Goal: Information Seeking & Learning: Learn about a topic

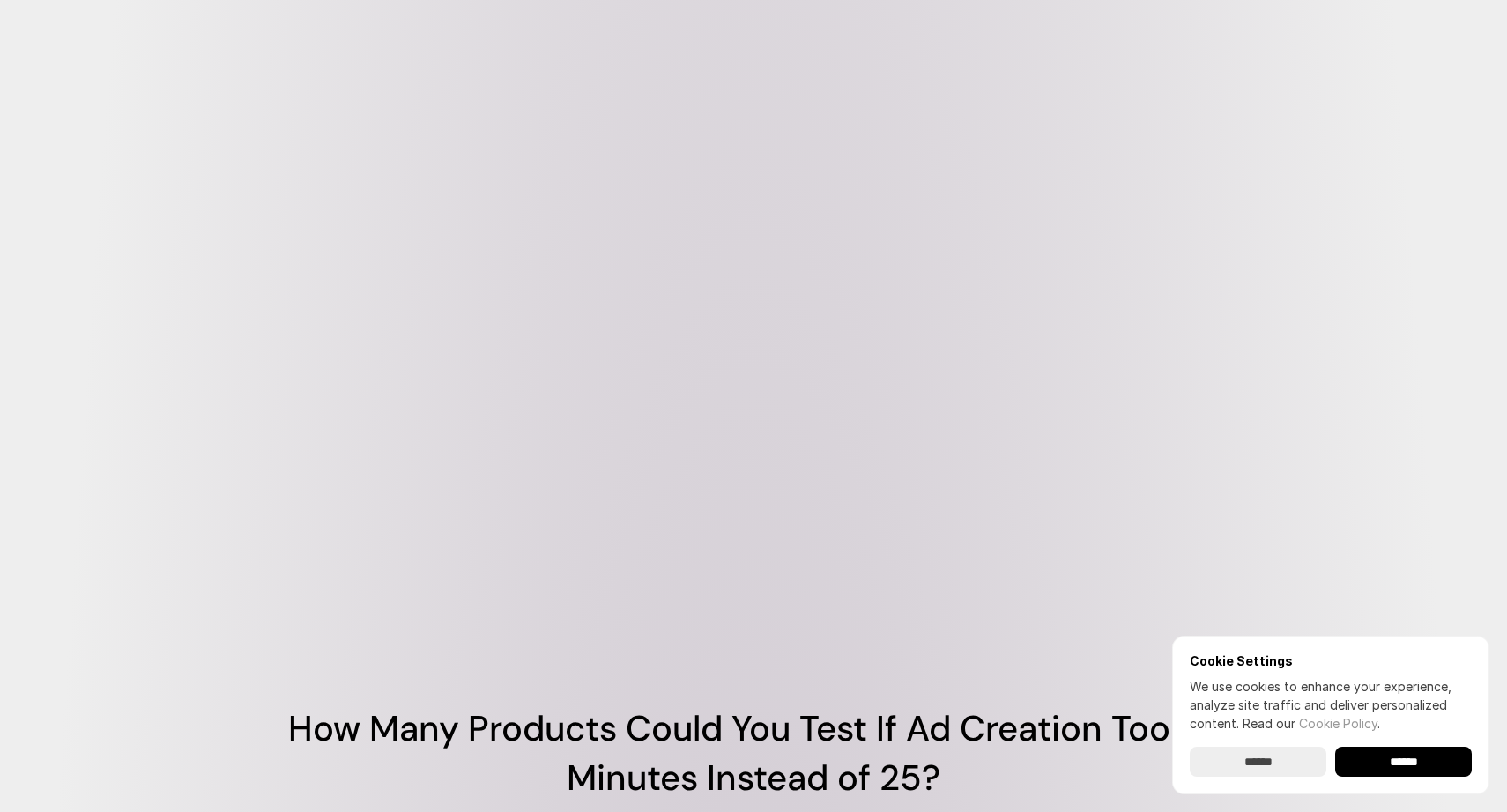
scroll to position [921, 0]
click at [504, 514] on video at bounding box center [754, 355] width 1058 height 529
click at [1418, 750] on input "******" at bounding box center [1404, 761] width 136 height 30
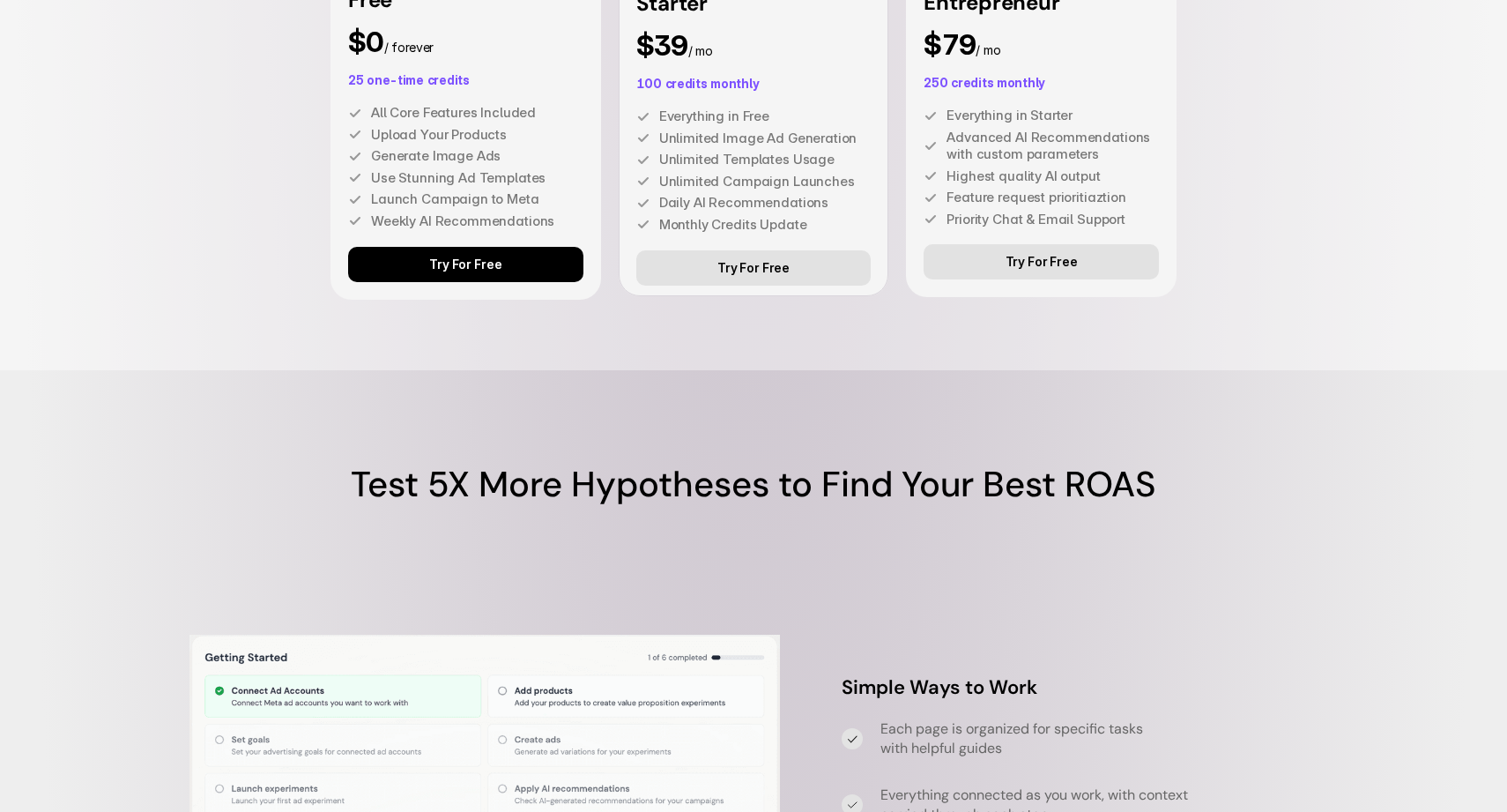
scroll to position [4631, 0]
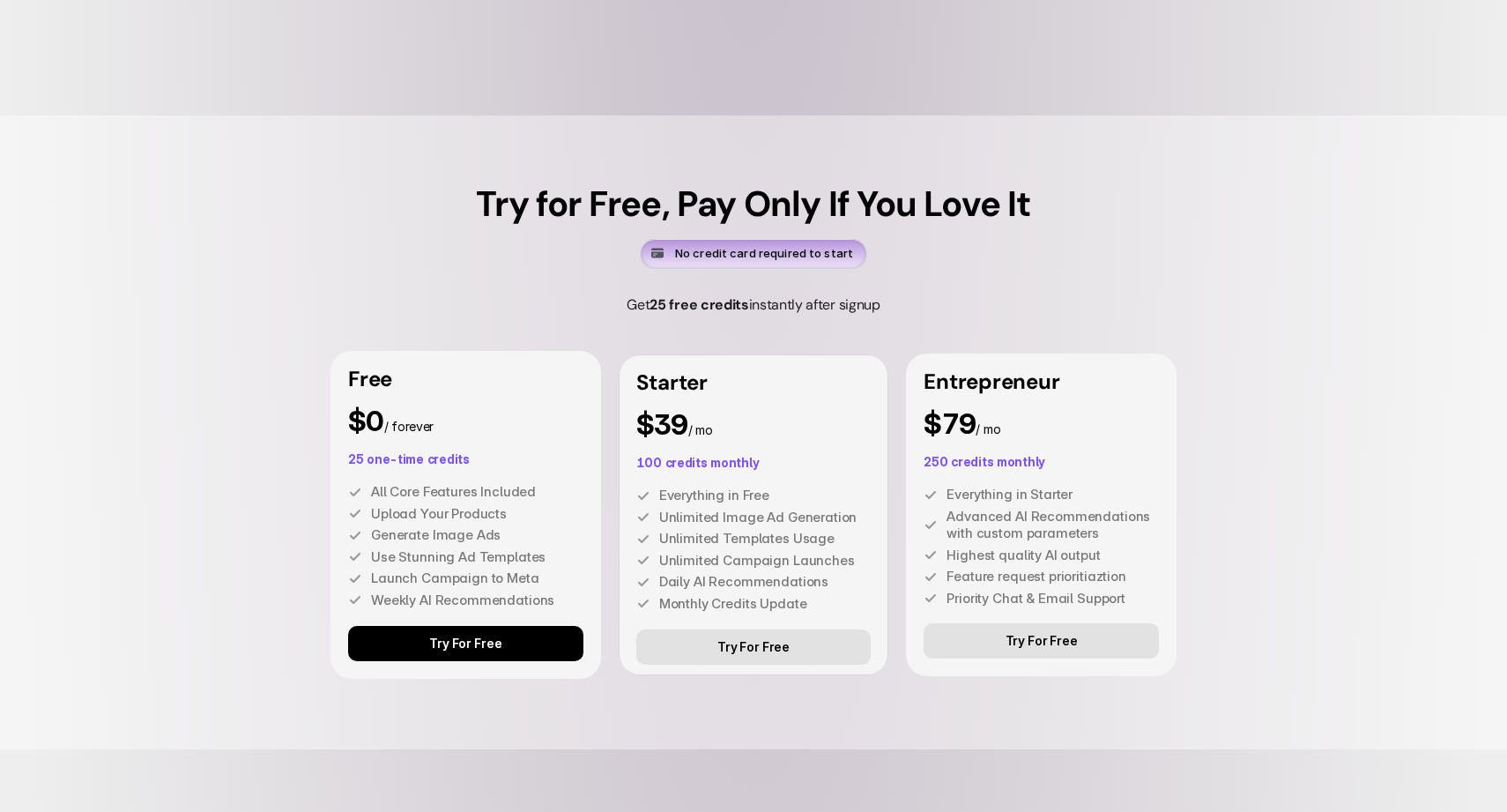
click at [1036, 658] on link "Try For Free" at bounding box center [1041, 640] width 236 height 35
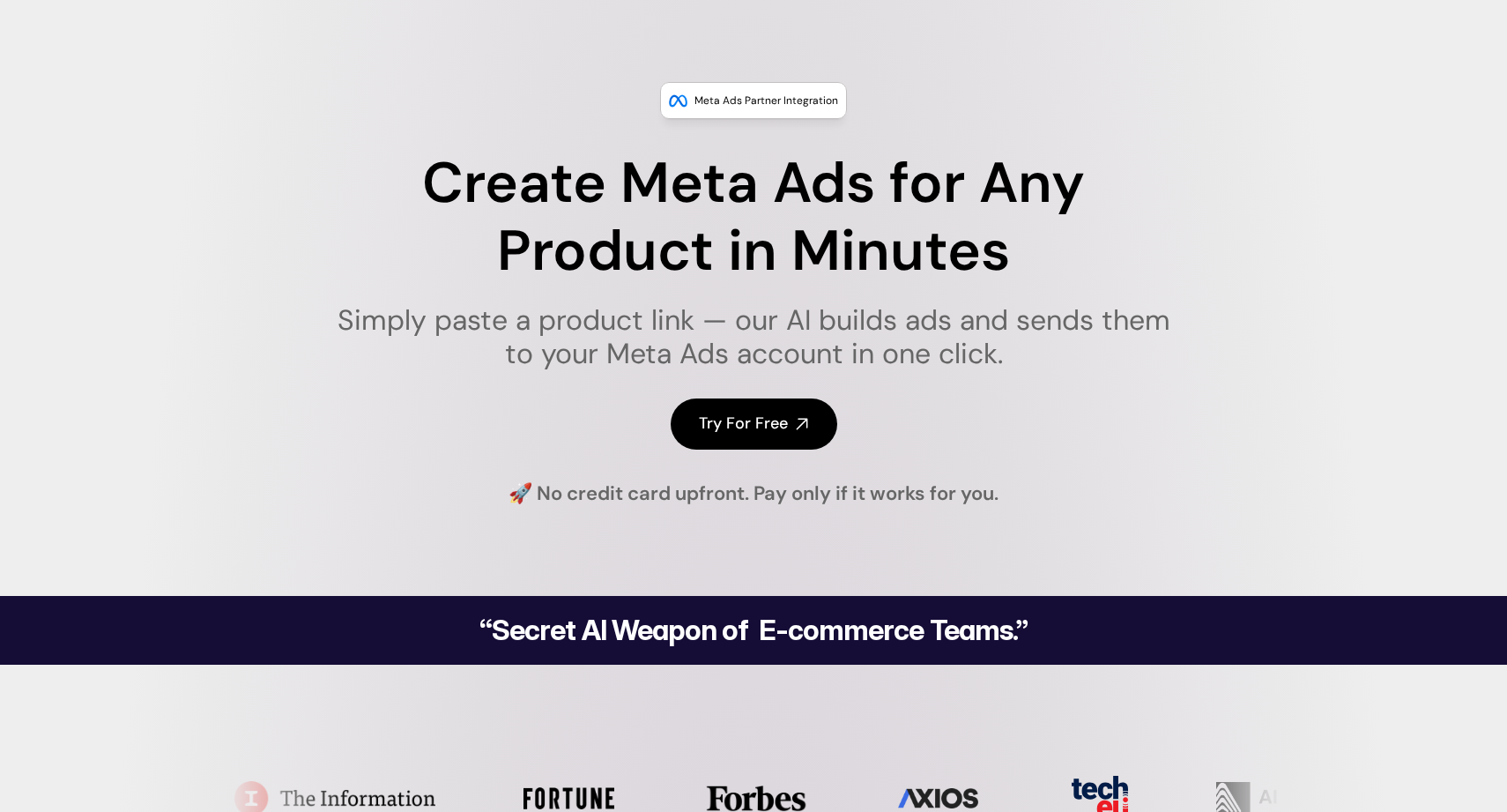
scroll to position [0, 0]
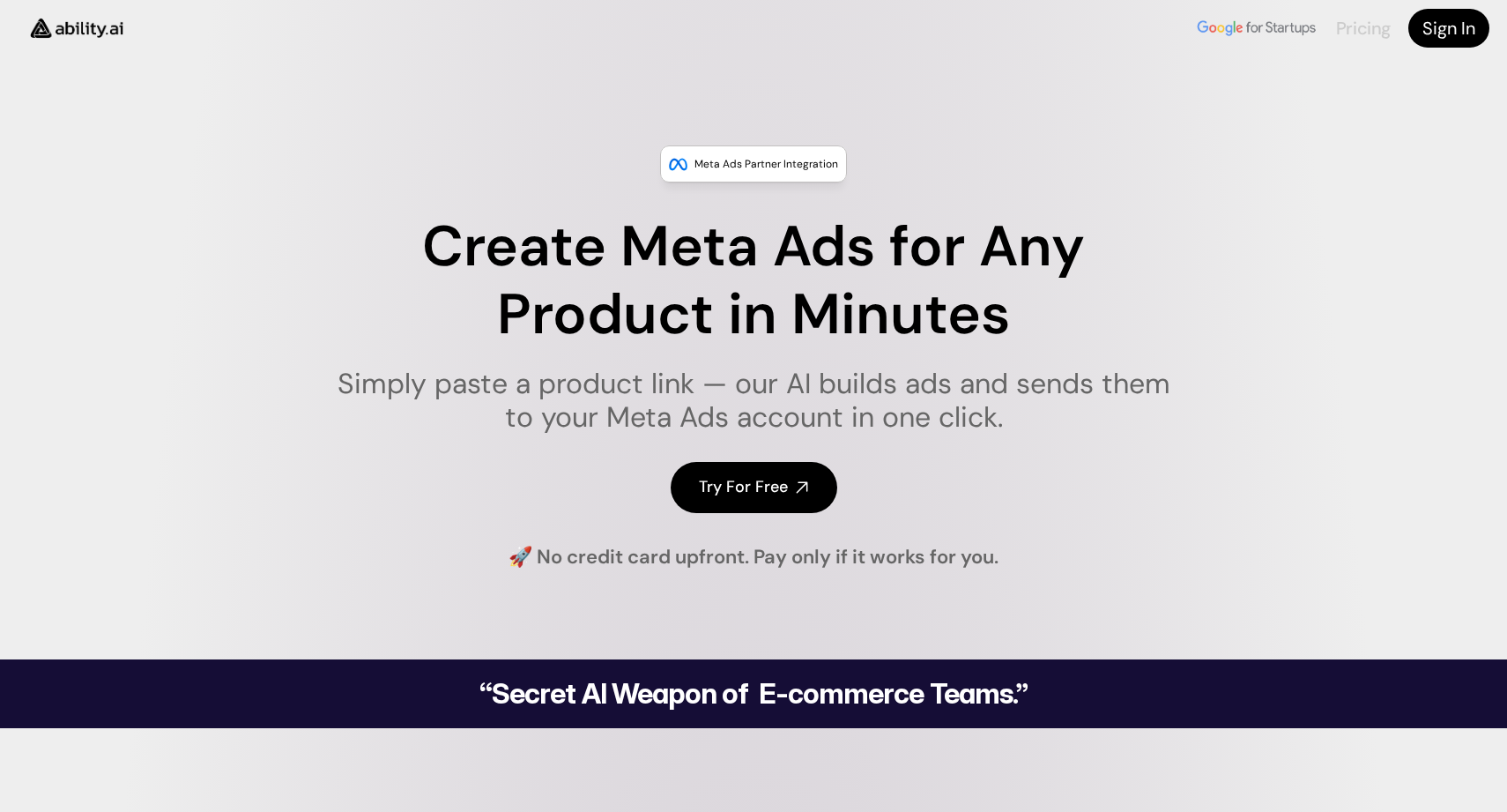
click at [1371, 30] on link "Pricing" at bounding box center [1363, 29] width 55 height 23
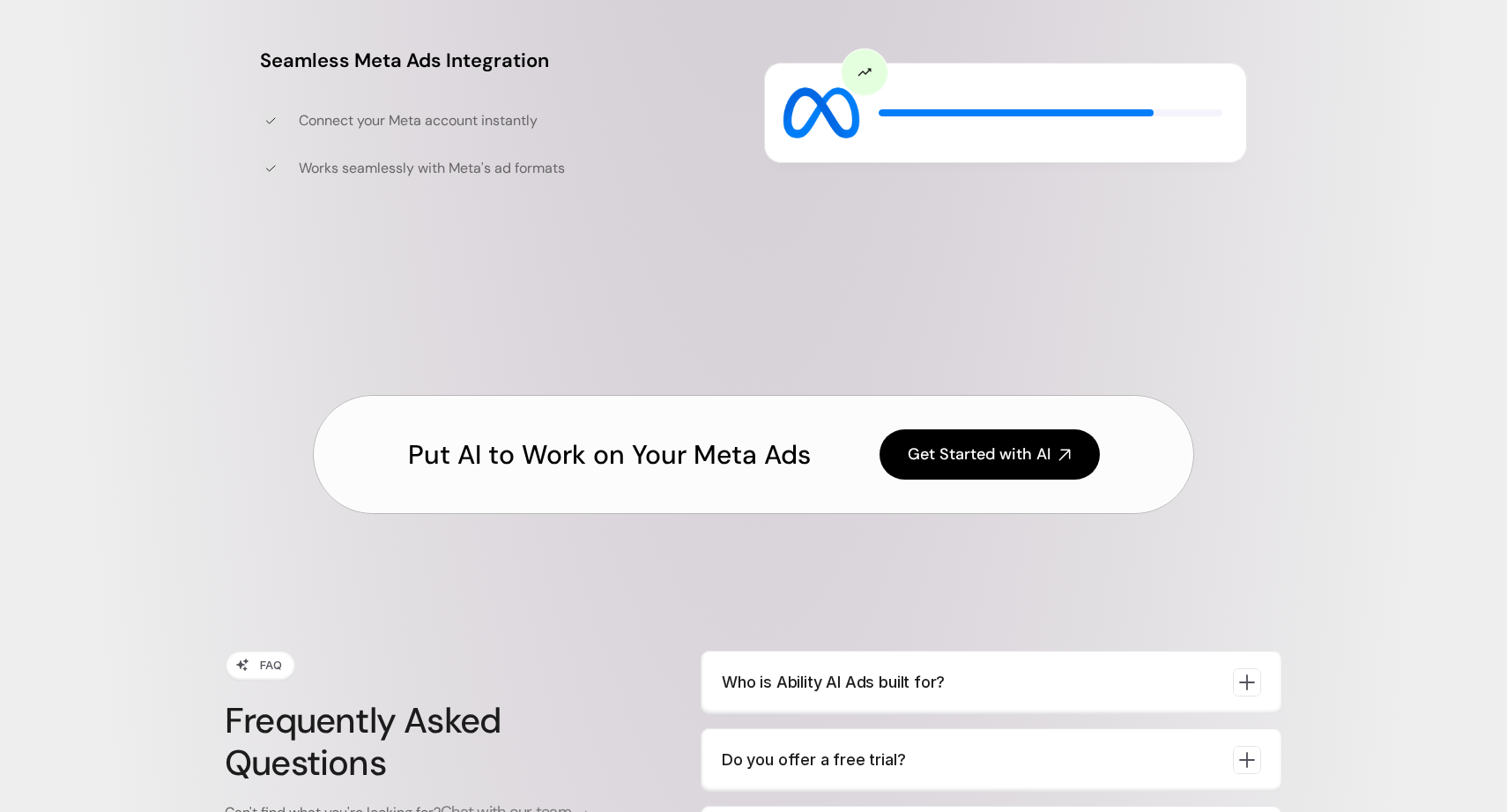
scroll to position [5971, 0]
click at [1023, 747] on p "Do you offer a free trial?" at bounding box center [970, 759] width 498 height 25
click at [1052, 669] on p "Who is Ability AI Ads built for?" at bounding box center [970, 681] width 498 height 25
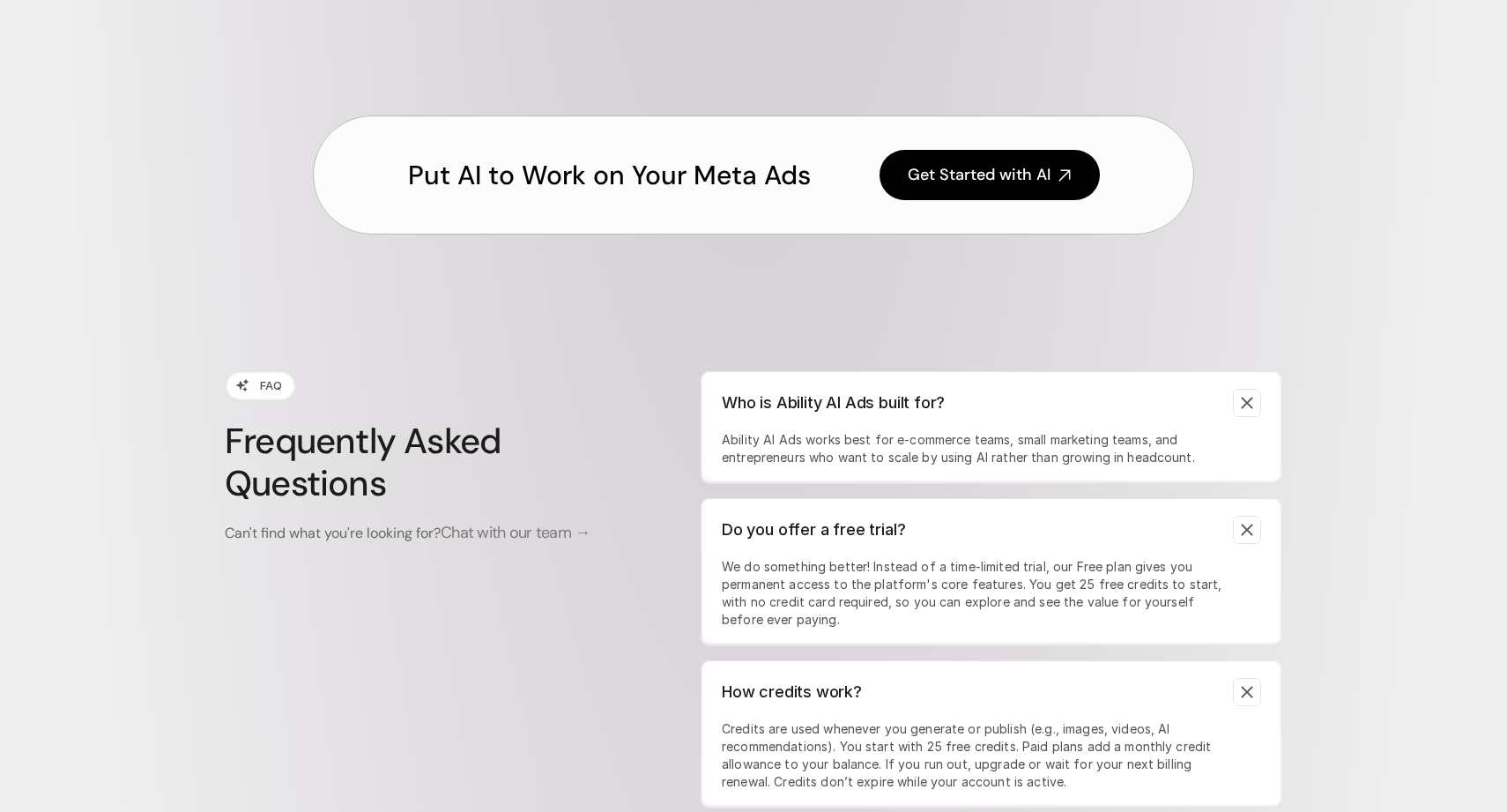
scroll to position [6251, 0]
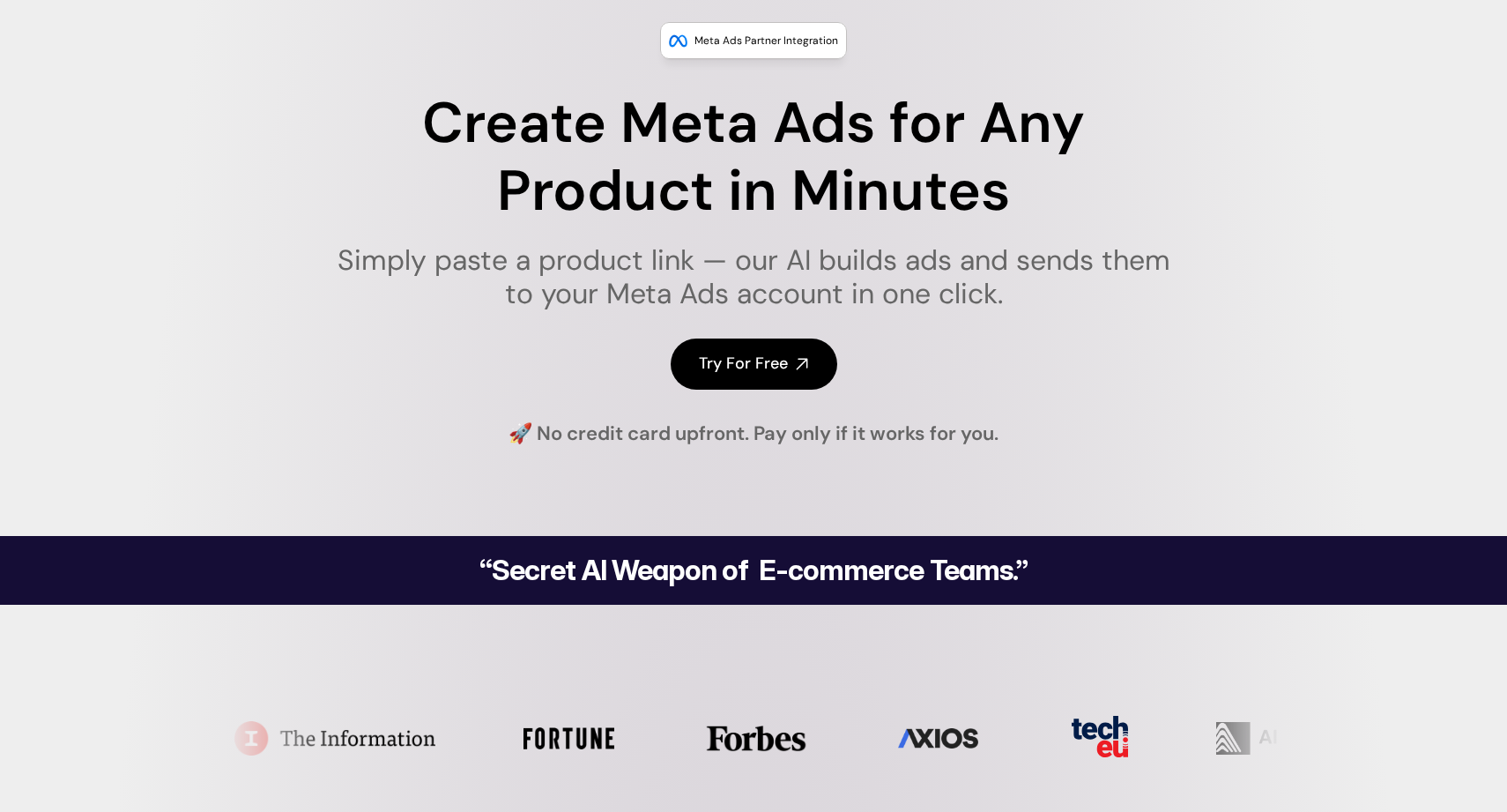
scroll to position [0, 0]
